Goal: Task Accomplishment & Management: Complete application form

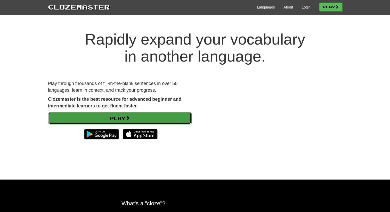
click at [109, 116] on link "Play" at bounding box center [119, 118] width 143 height 12
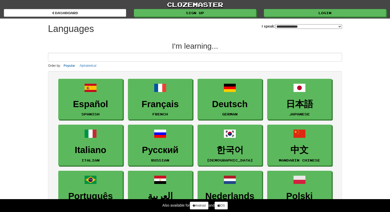
select select "*******"
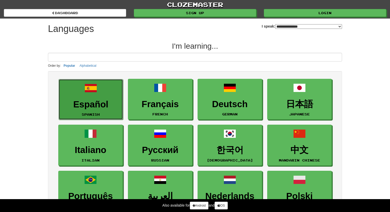
click at [90, 96] on link "Español Spanish" at bounding box center [91, 99] width 64 height 41
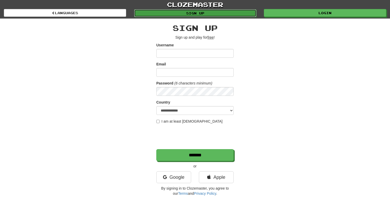
click at [199, 12] on link "Sign up" at bounding box center [195, 13] width 122 height 8
